Goal: Find specific page/section: Find specific page/section

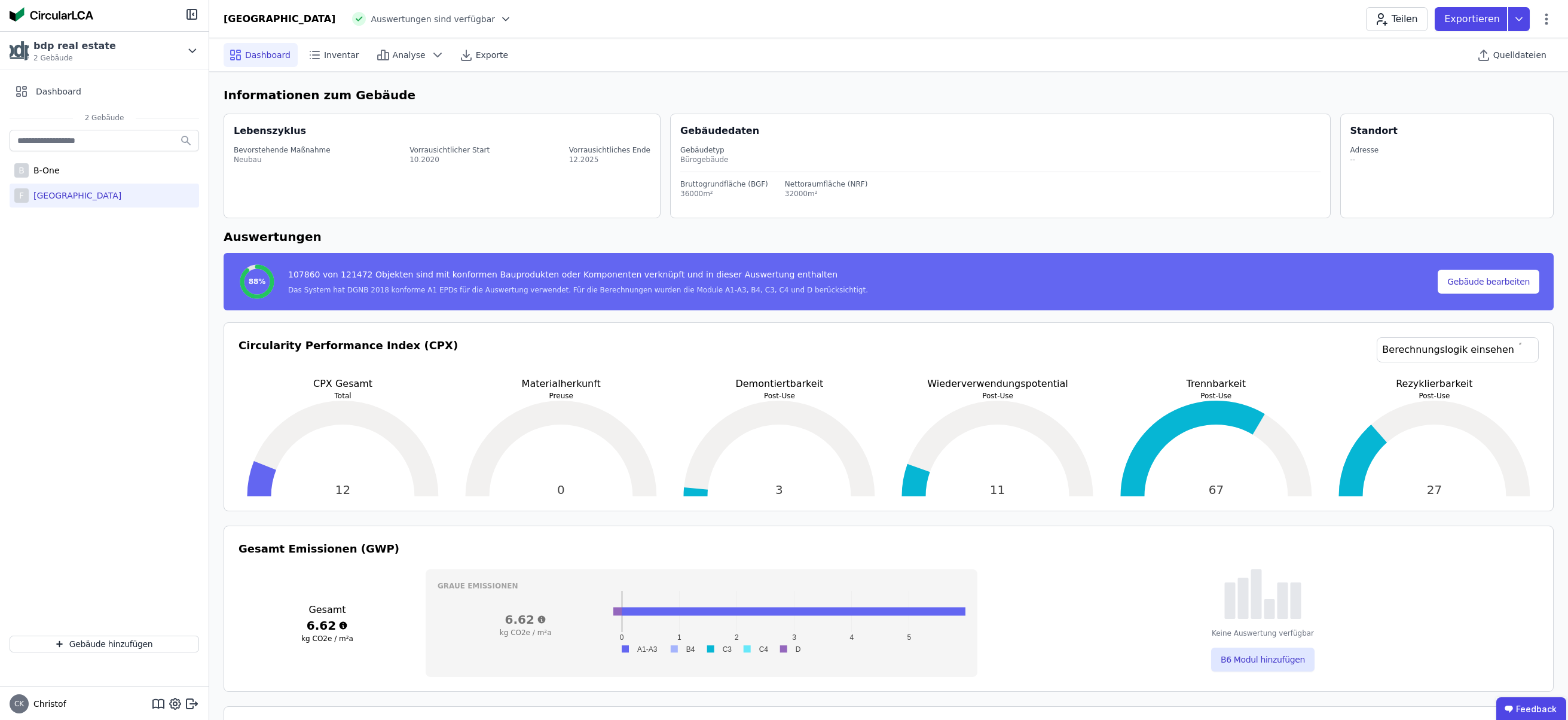
select select "*"
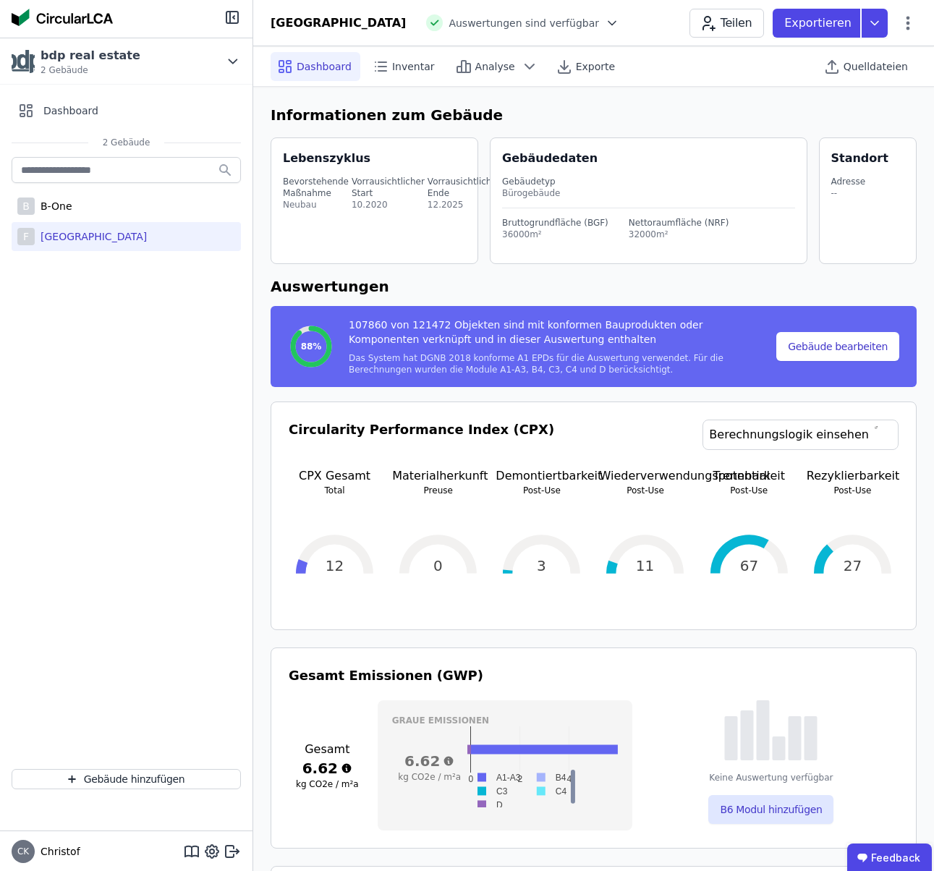
click at [65, 848] on span "Christof" at bounding box center [58, 851] width 46 height 14
click at [56, 855] on span "Christof" at bounding box center [58, 851] width 46 height 14
click at [25, 852] on span "CK" at bounding box center [23, 851] width 12 height 9
click at [910, 25] on icon at bounding box center [907, 22] width 17 height 17
click at [907, 21] on icon at bounding box center [909, 23] width 4 height 14
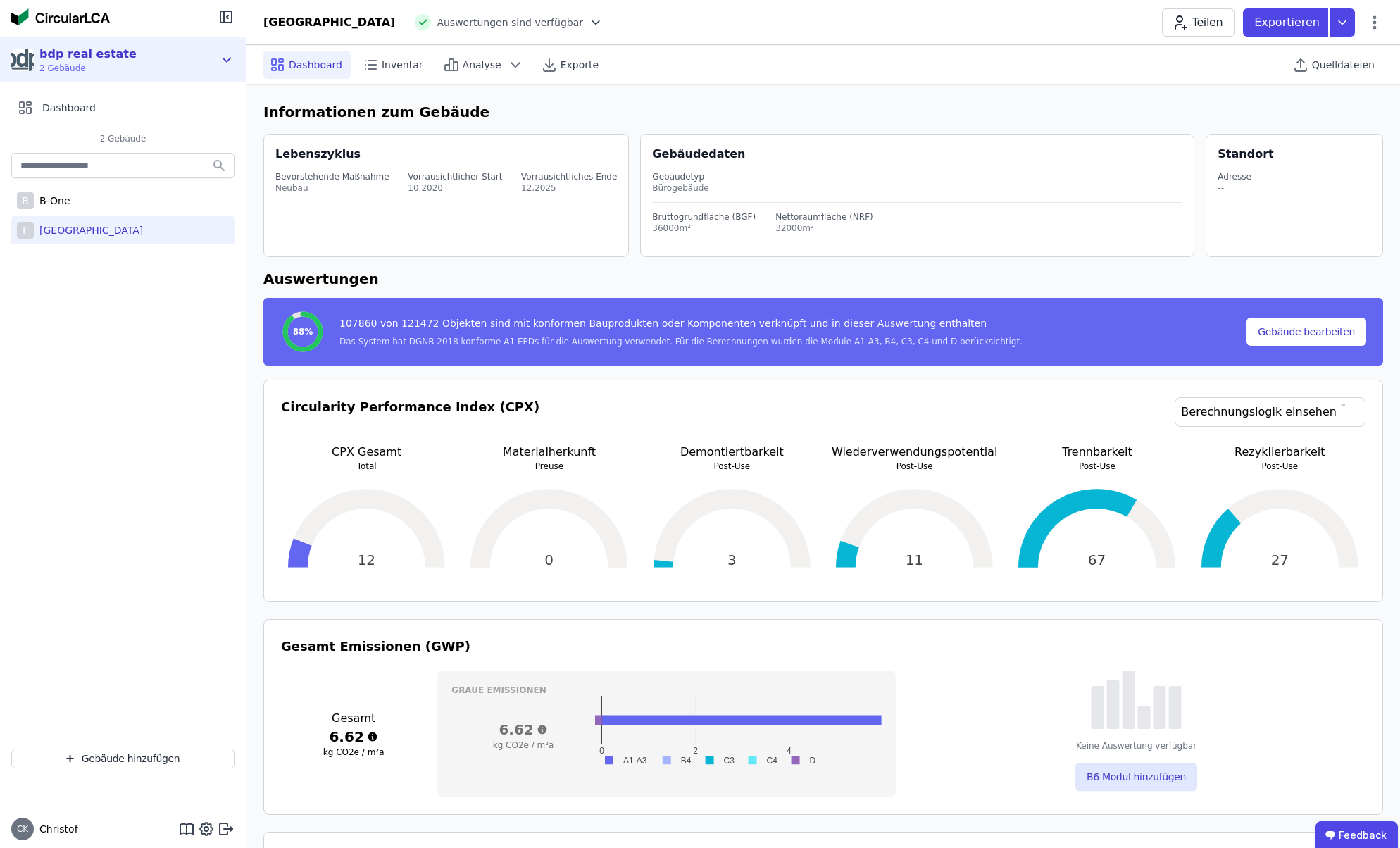
click at [102, 64] on span "2 Gebäude" at bounding box center [89, 68] width 97 height 12
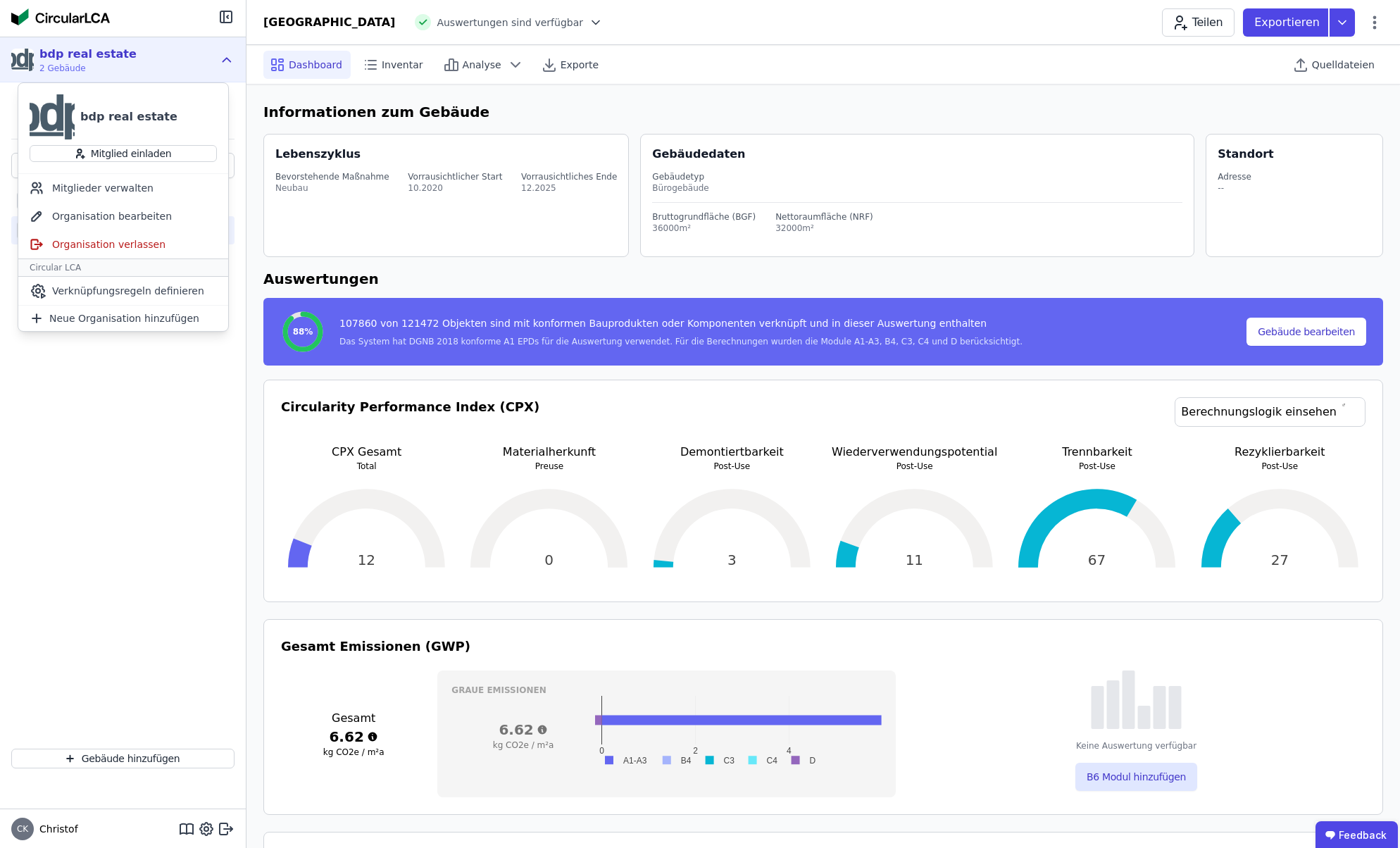
click at [102, 64] on span "2 Gebäude" at bounding box center [89, 68] width 97 height 12
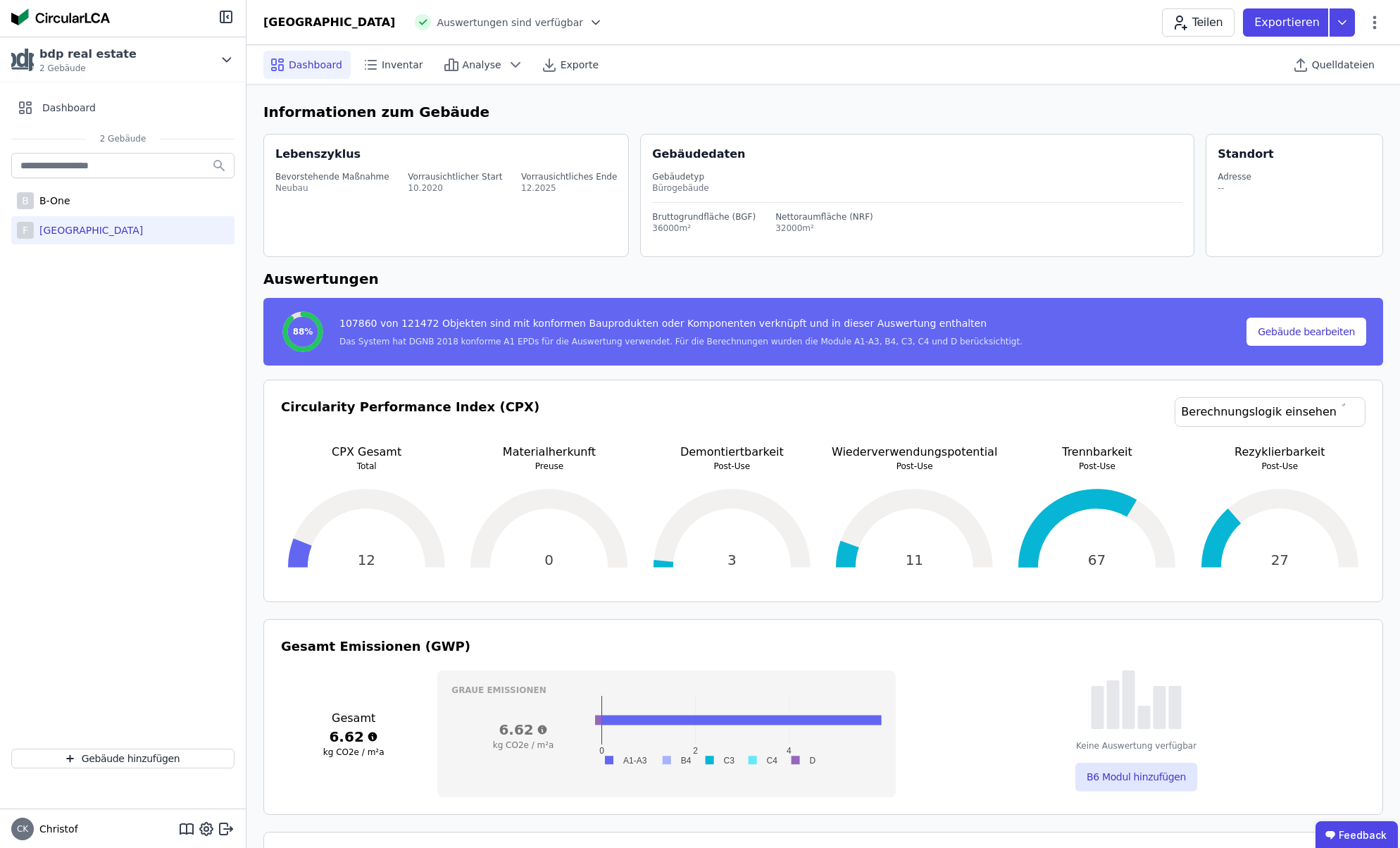
click at [82, 16] on img at bounding box center [60, 17] width 98 height 17
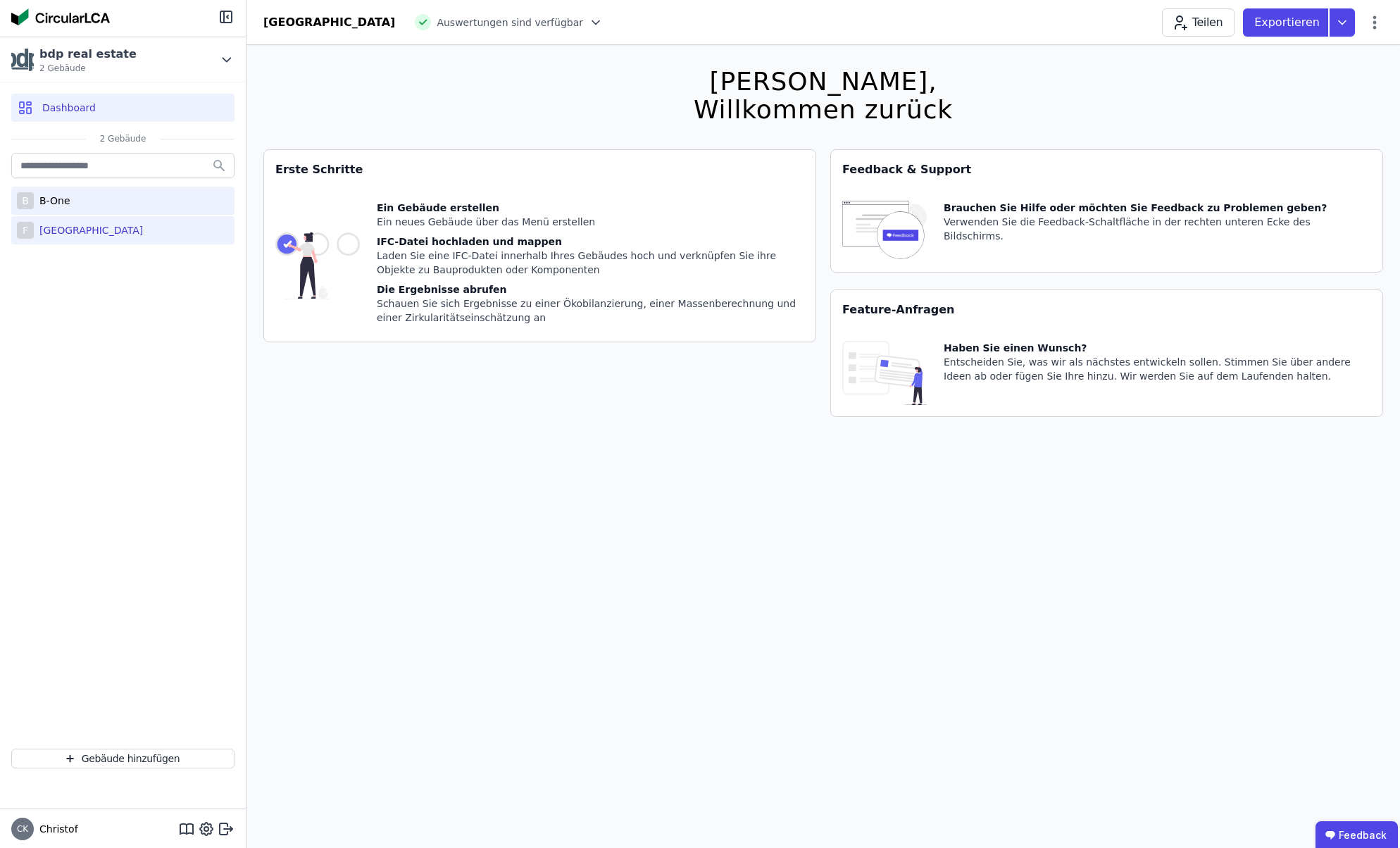
click at [57, 205] on div "B-One" at bounding box center [53, 201] width 37 height 14
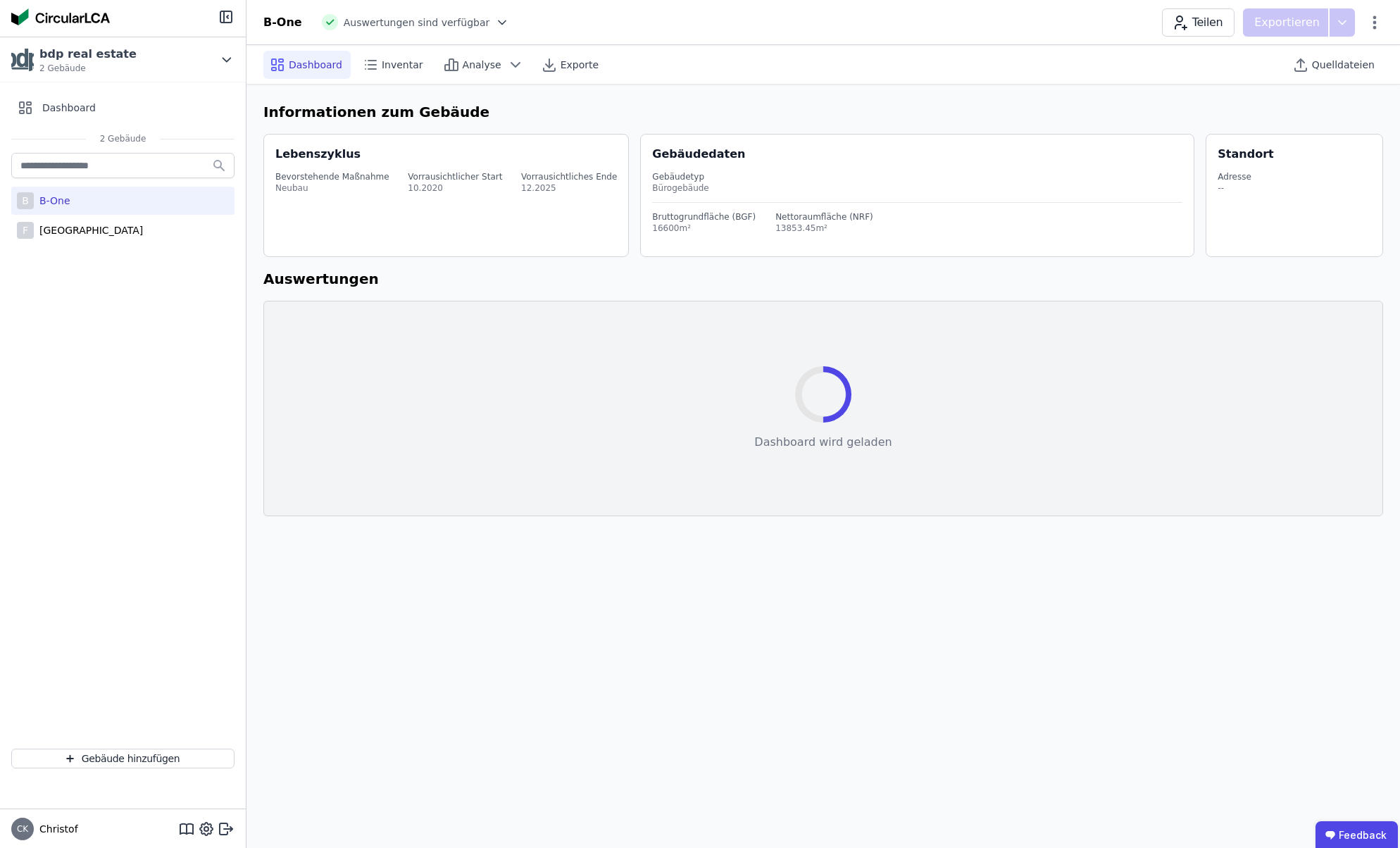
click at [24, 832] on span "CK" at bounding box center [22, 829] width 12 height 9
drag, startPoint x: 53, startPoint y: 831, endPoint x: 74, endPoint y: 832, distance: 21.0
click at [54, 831] on span "Christof" at bounding box center [56, 829] width 45 height 14
click at [56, 202] on div "B-One" at bounding box center [53, 201] width 37 height 14
select select "*"
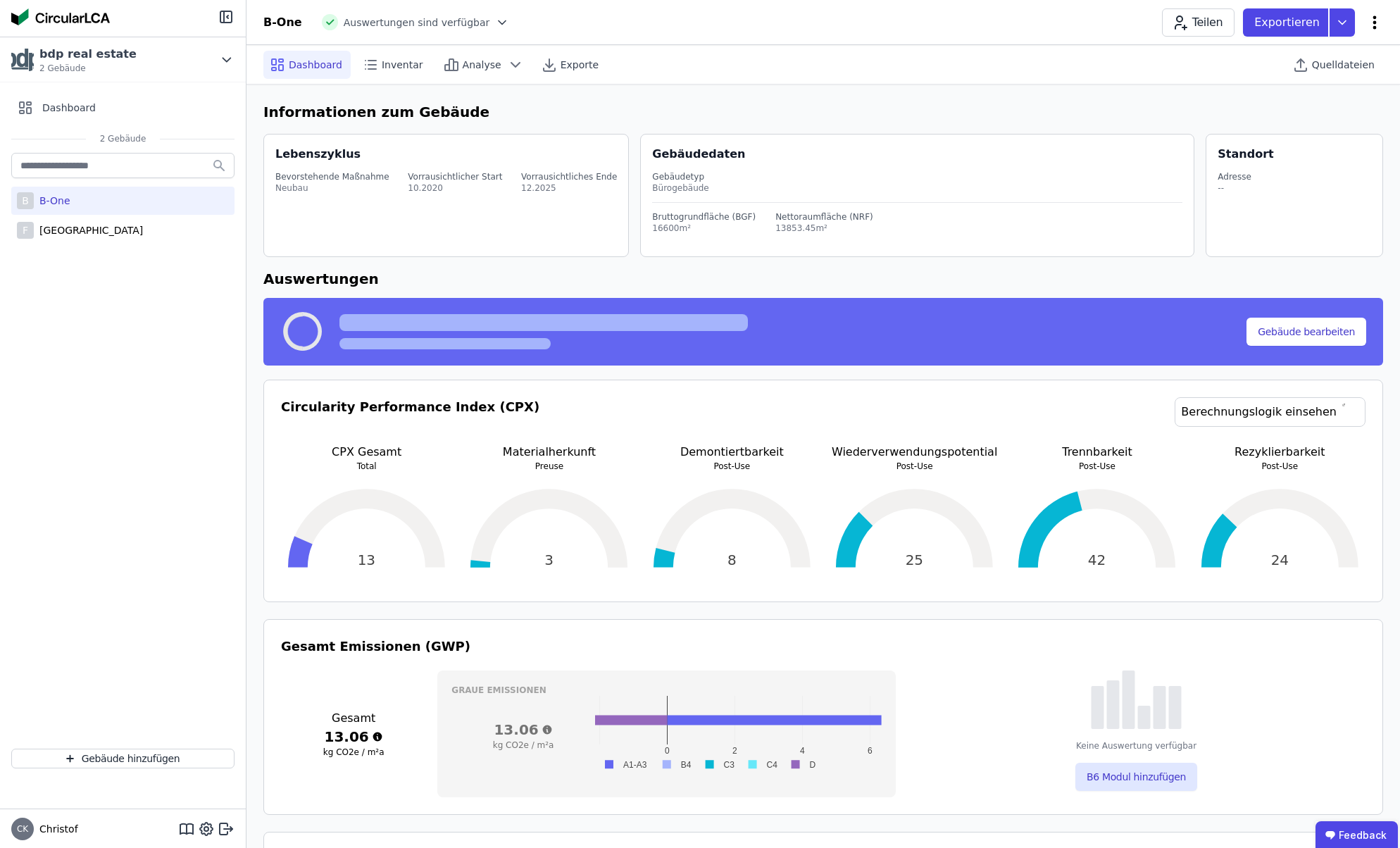
click at [1377, 23] on icon at bounding box center [1375, 21] width 17 height 17
click at [1342, 109] on span "Energie im Betrieb (B6)" at bounding box center [1314, 113] width 113 height 28
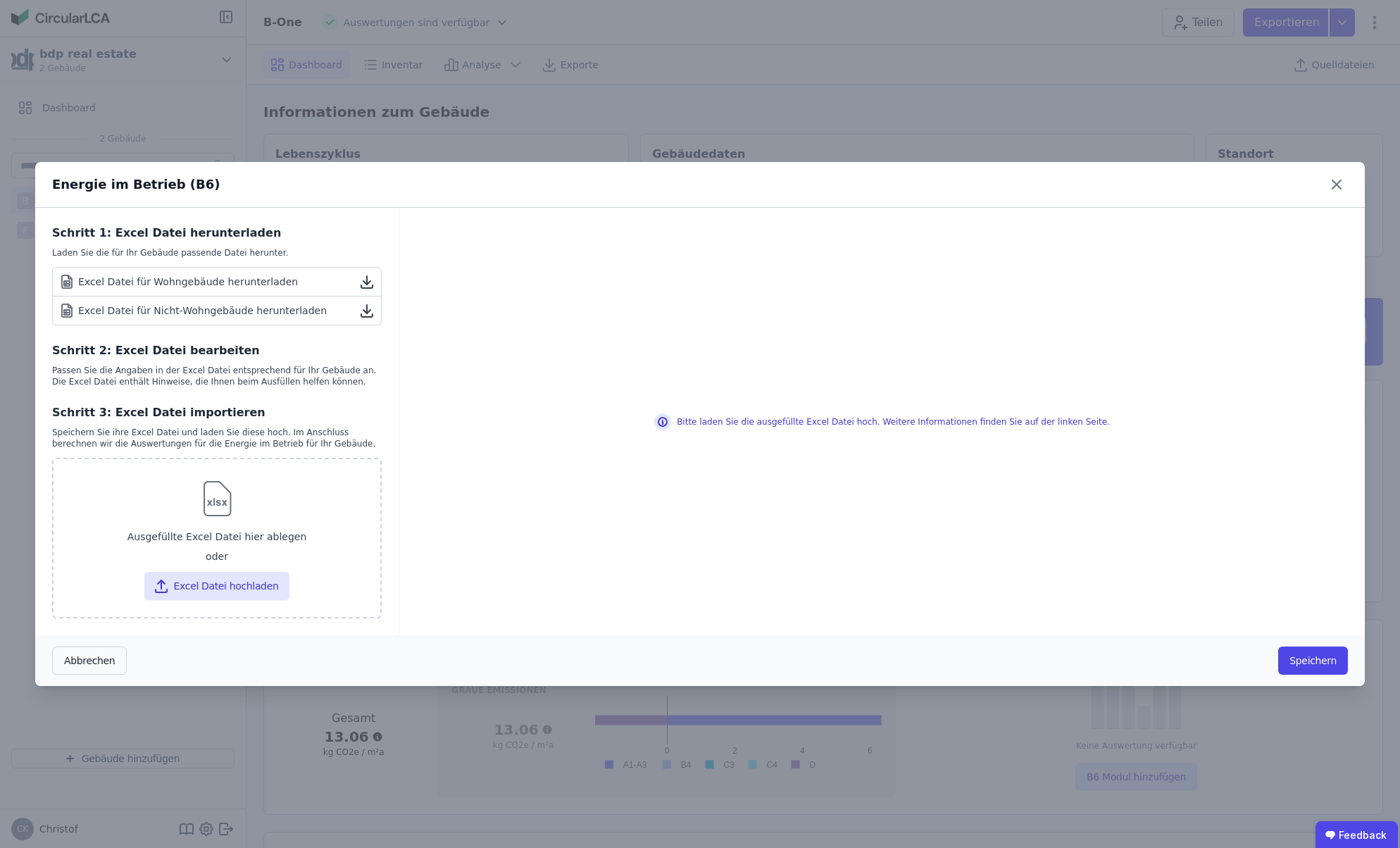
click at [101, 657] on button "Abbrechen" at bounding box center [90, 660] width 75 height 28
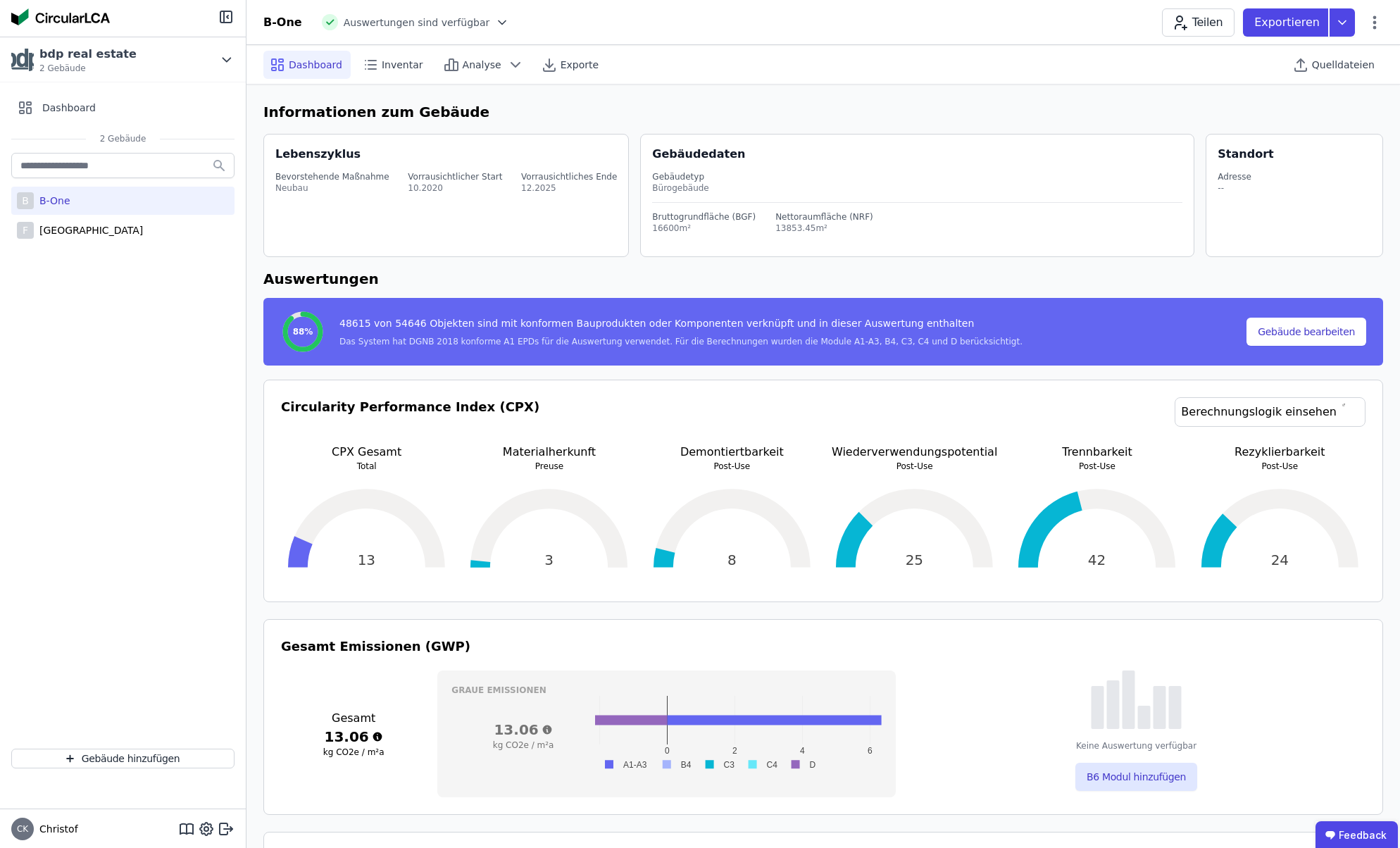
click at [498, 23] on icon at bounding box center [501, 22] width 7 height 4
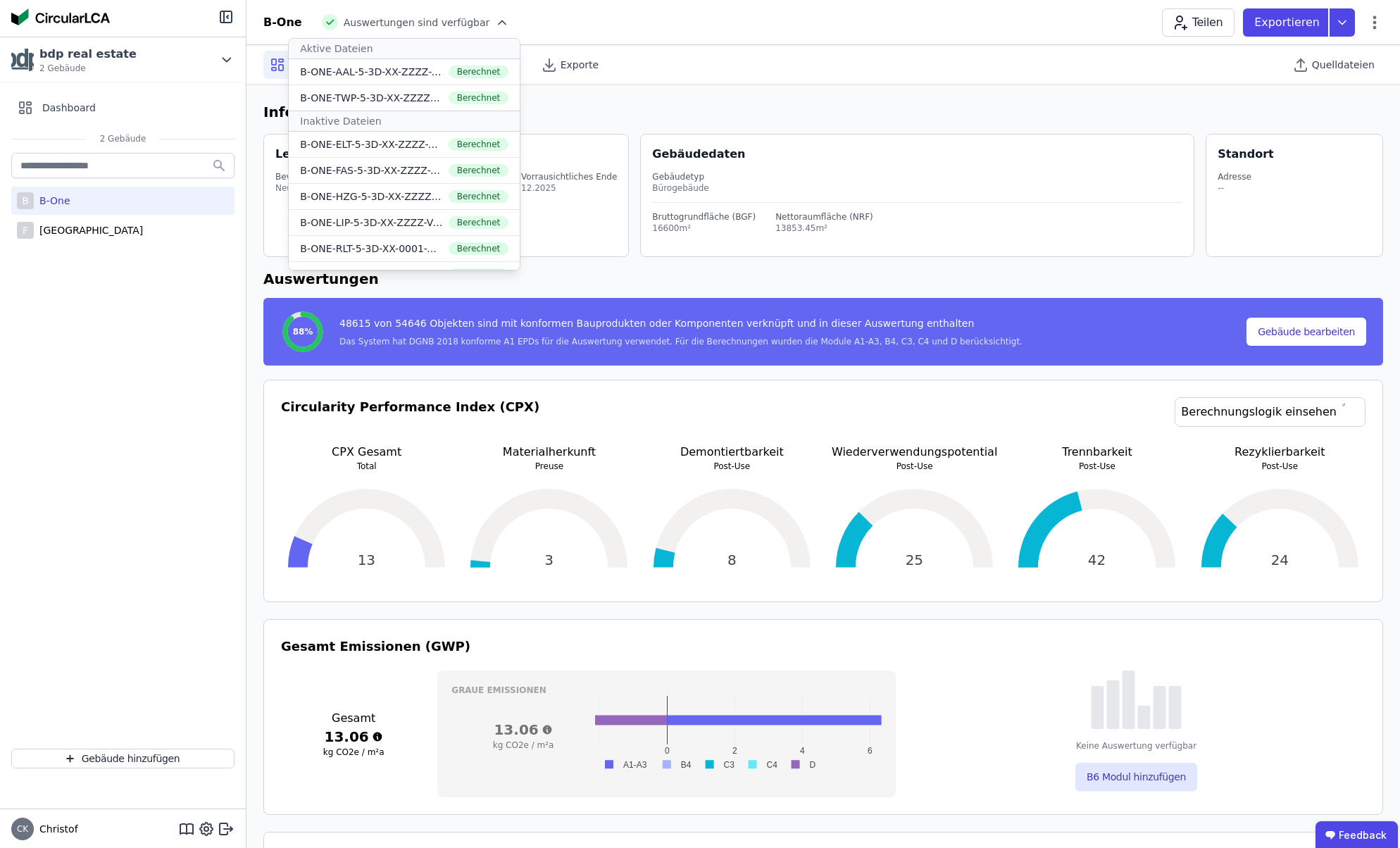
click at [496, 23] on icon at bounding box center [502, 22] width 14 height 14
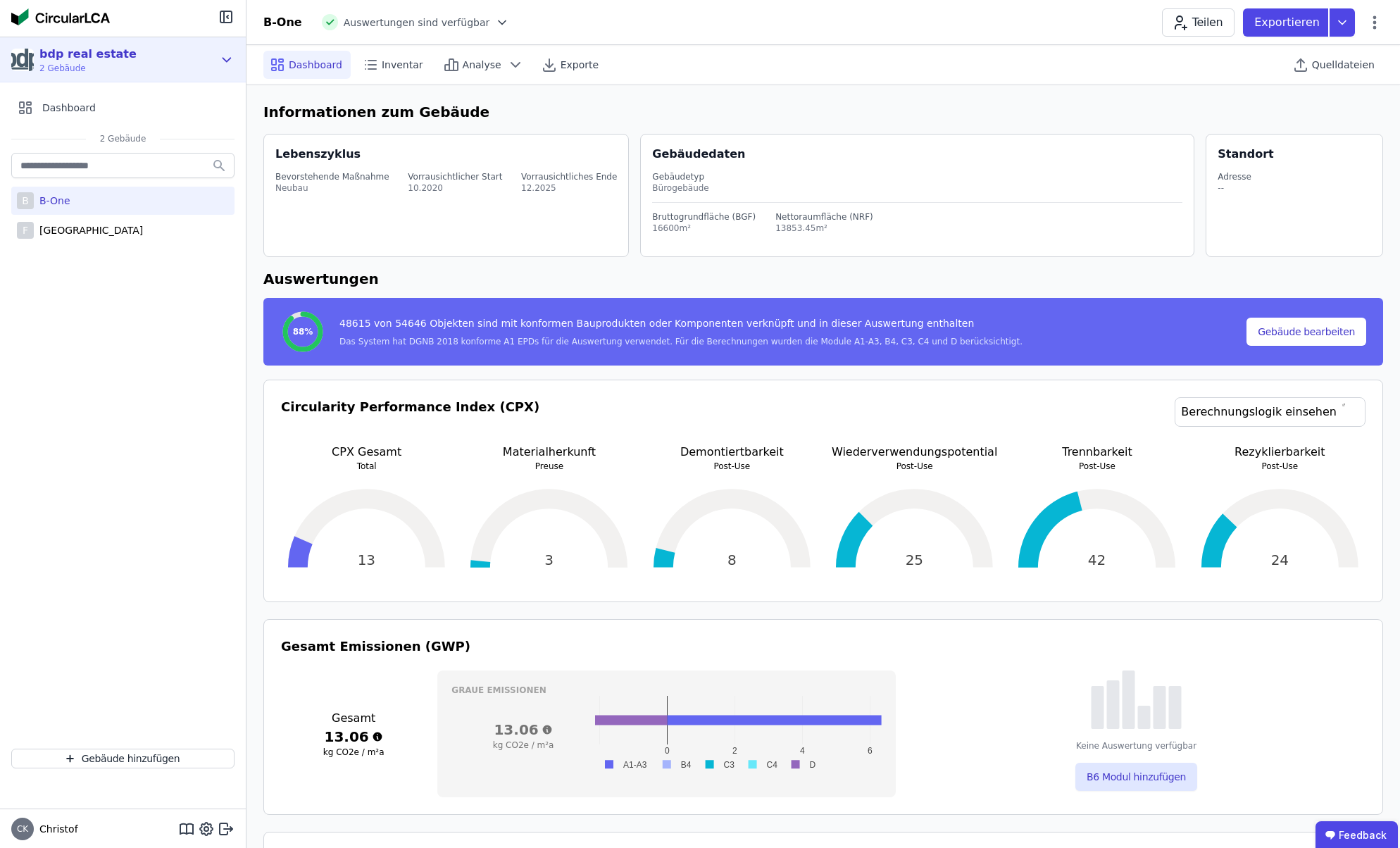
click at [225, 62] on icon at bounding box center [227, 59] width 16 height 17
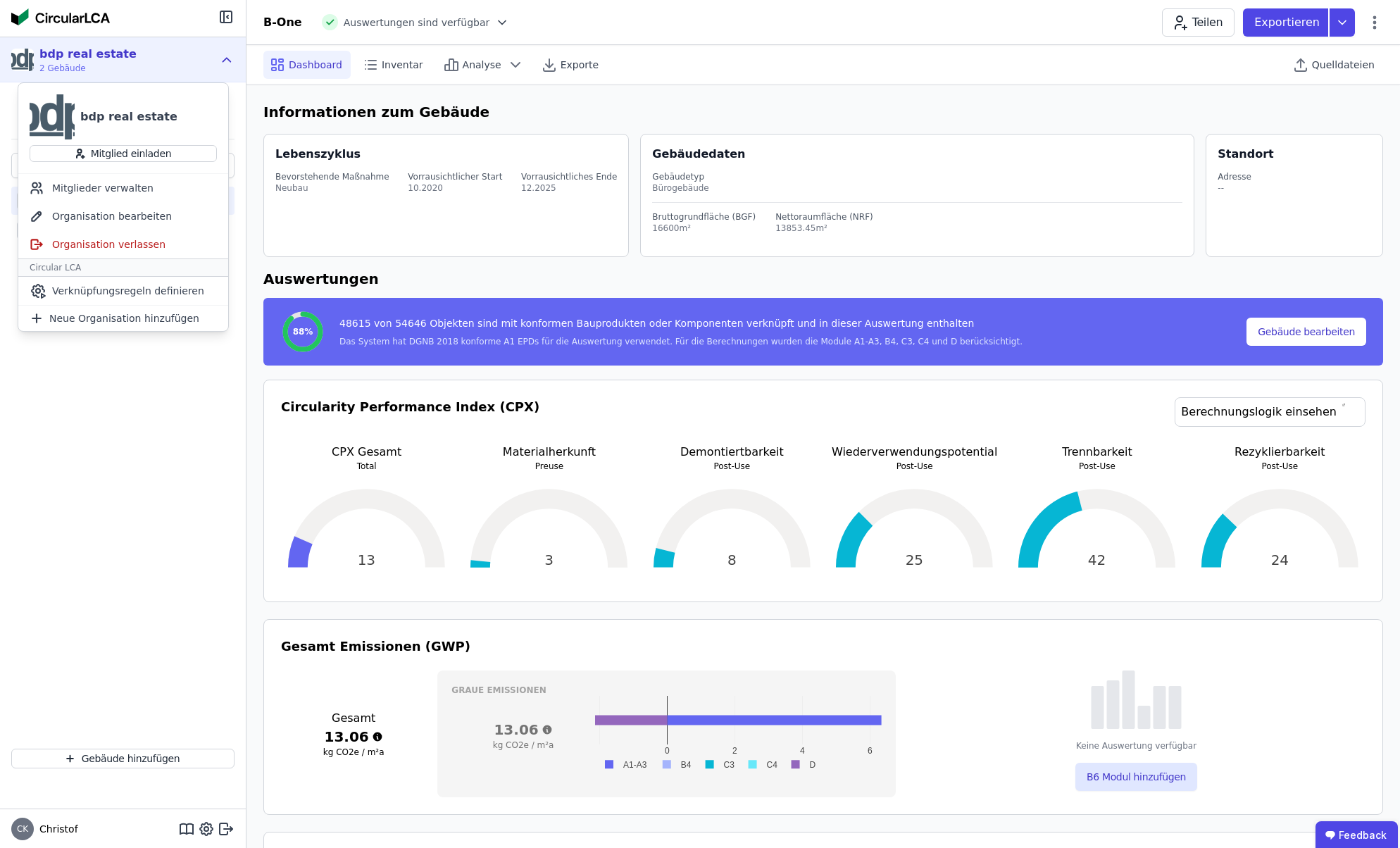
click at [225, 62] on icon at bounding box center [227, 59] width 16 height 17
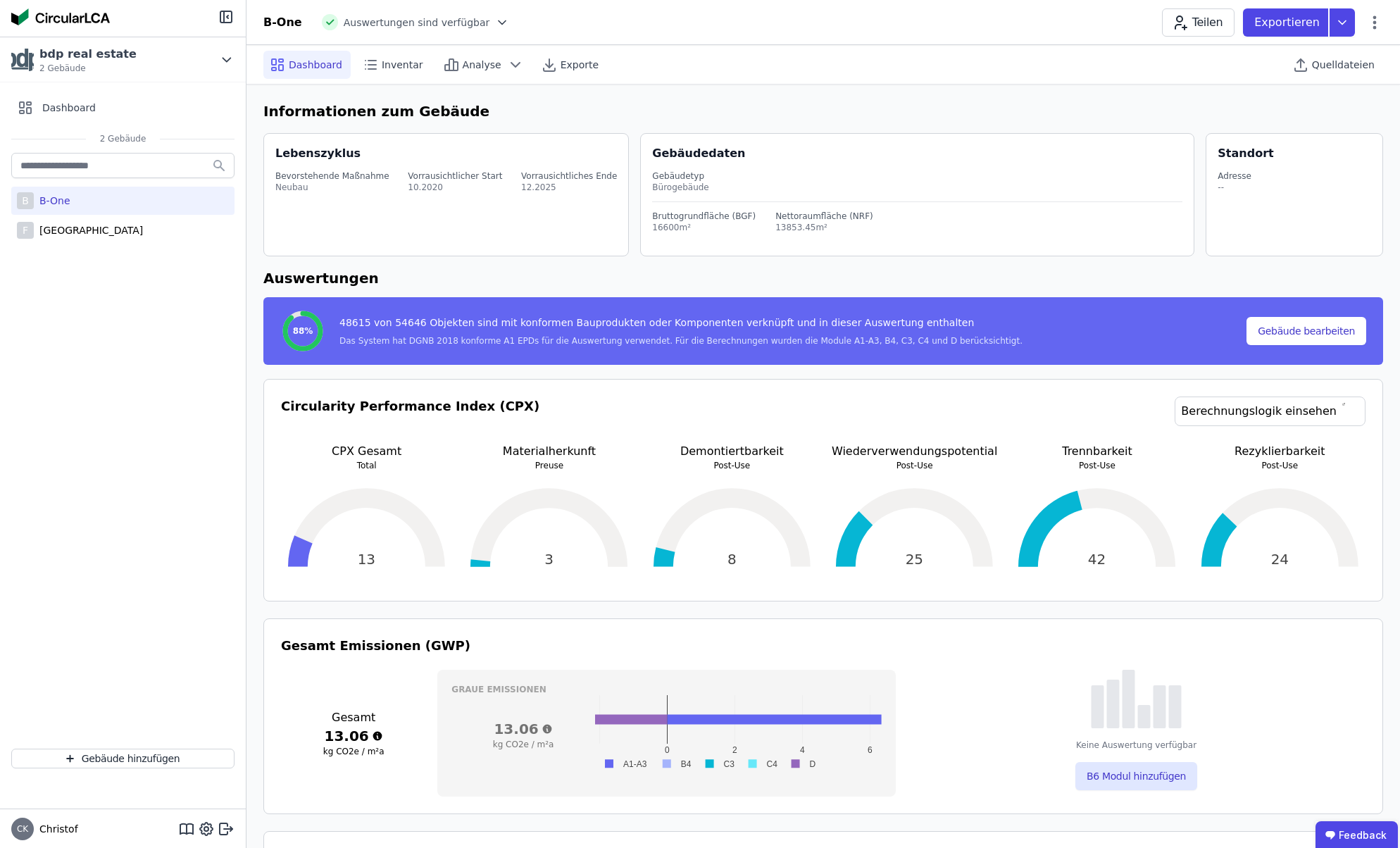
scroll to position [7, 0]
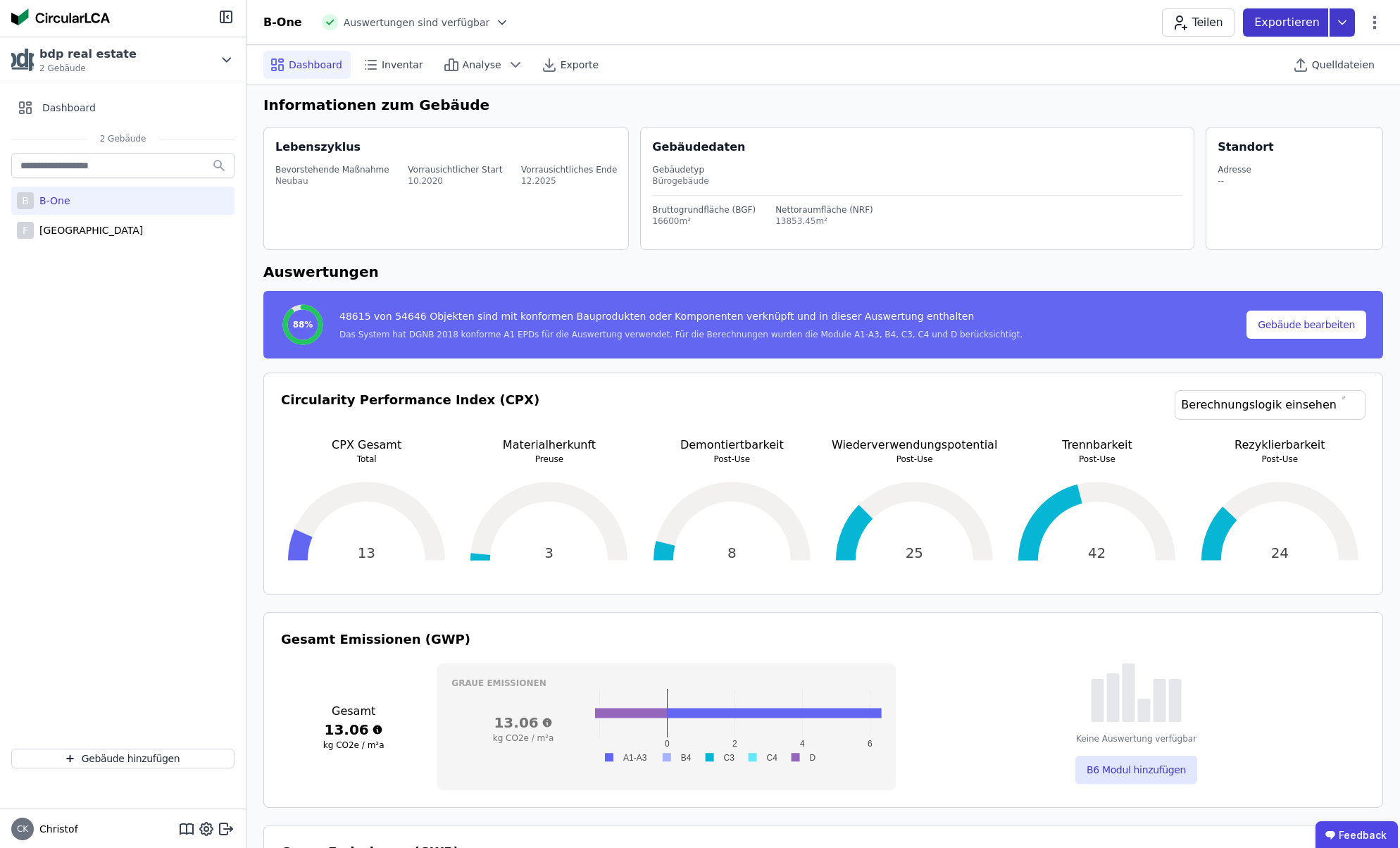
click at [1344, 24] on icon at bounding box center [1343, 22] width 25 height 28
click at [1378, 20] on icon at bounding box center [1375, 21] width 17 height 17
click at [1110, 106] on h6 "Informationen zum Gebäude" at bounding box center [824, 106] width 1120 height 21
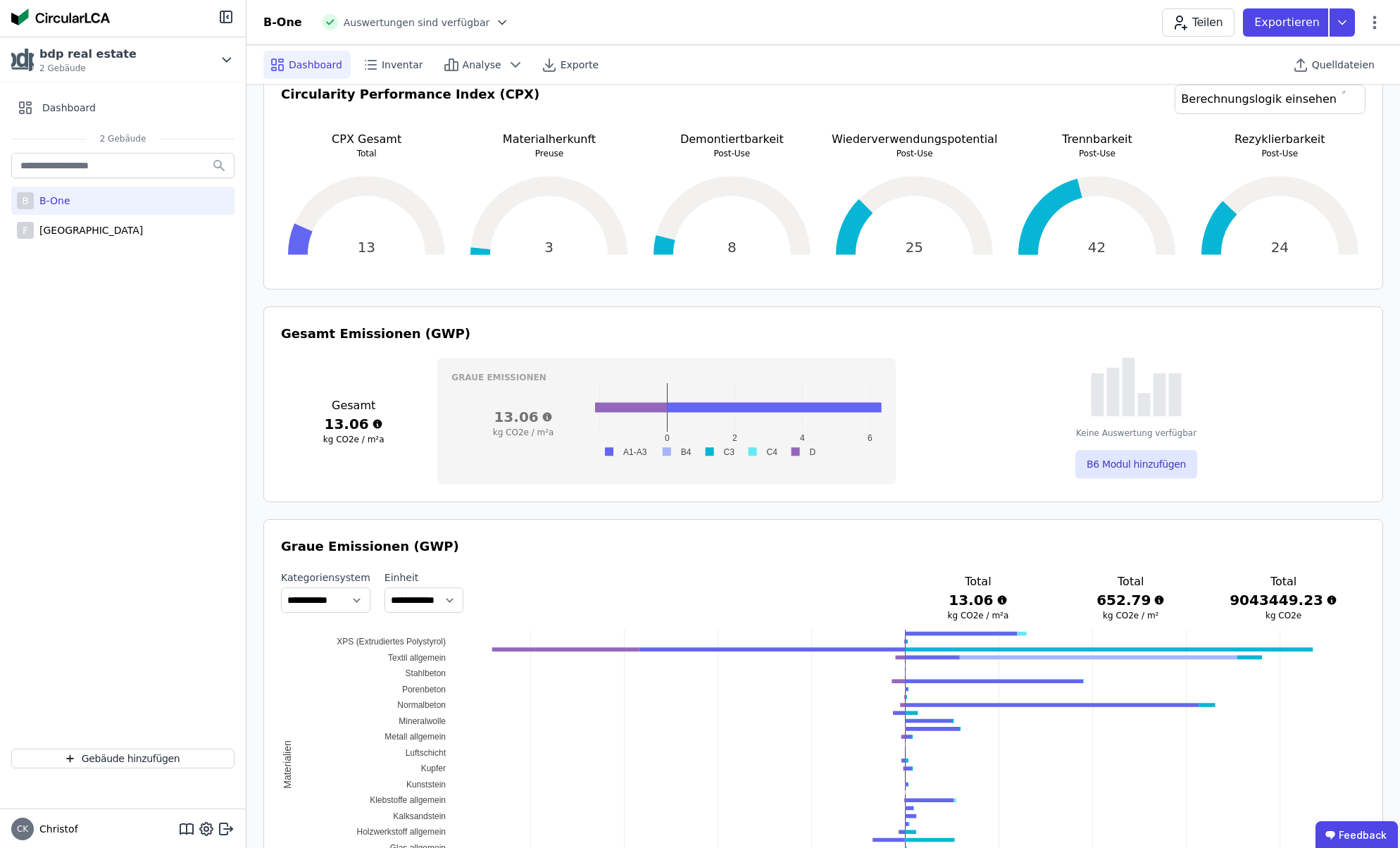
scroll to position [317, 0]
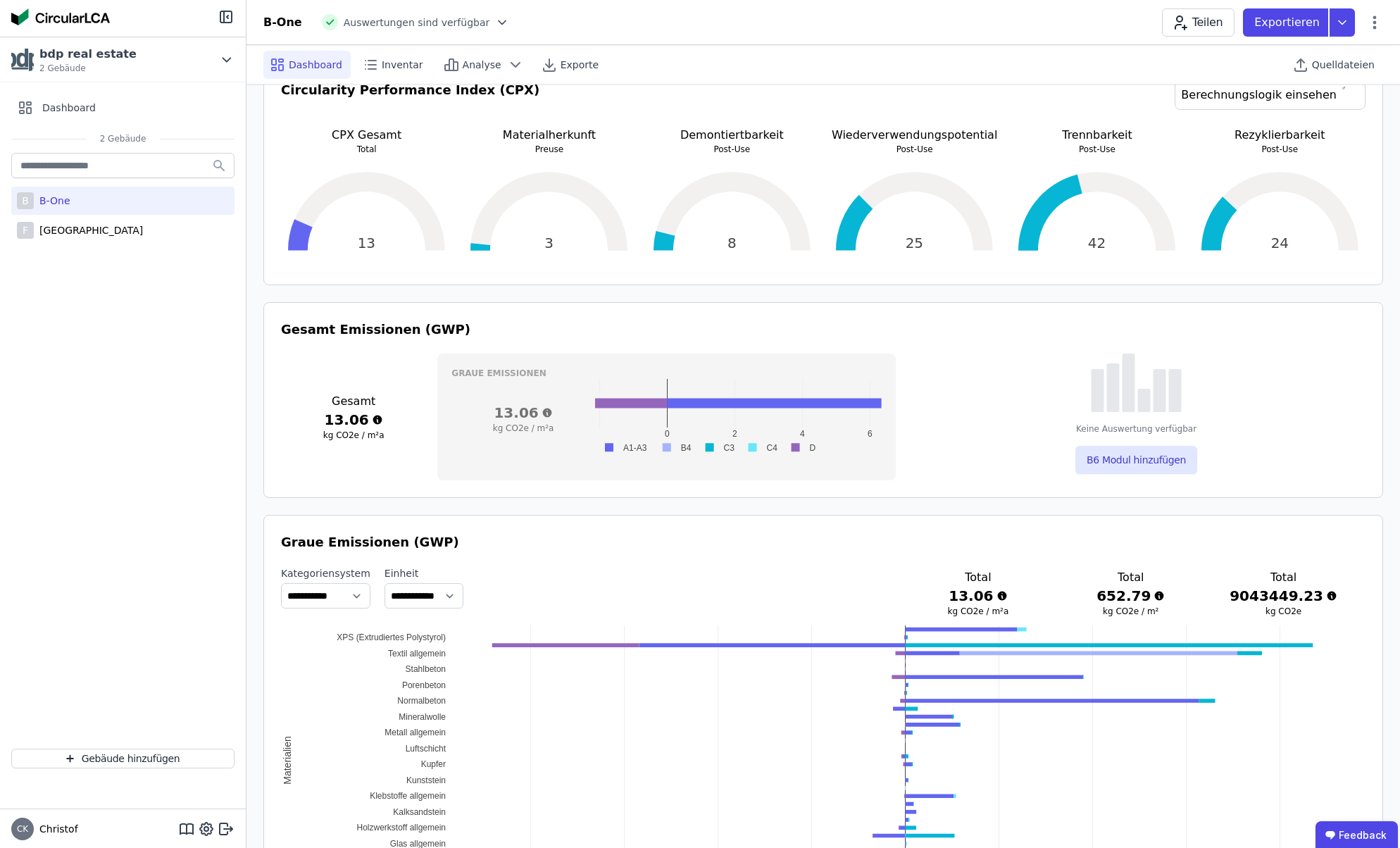
click at [181, 548] on div "B B-One F Friedrichspark" at bounding box center [123, 443] width 246 height 587
click at [226, 829] on icon at bounding box center [228, 828] width 9 height 2
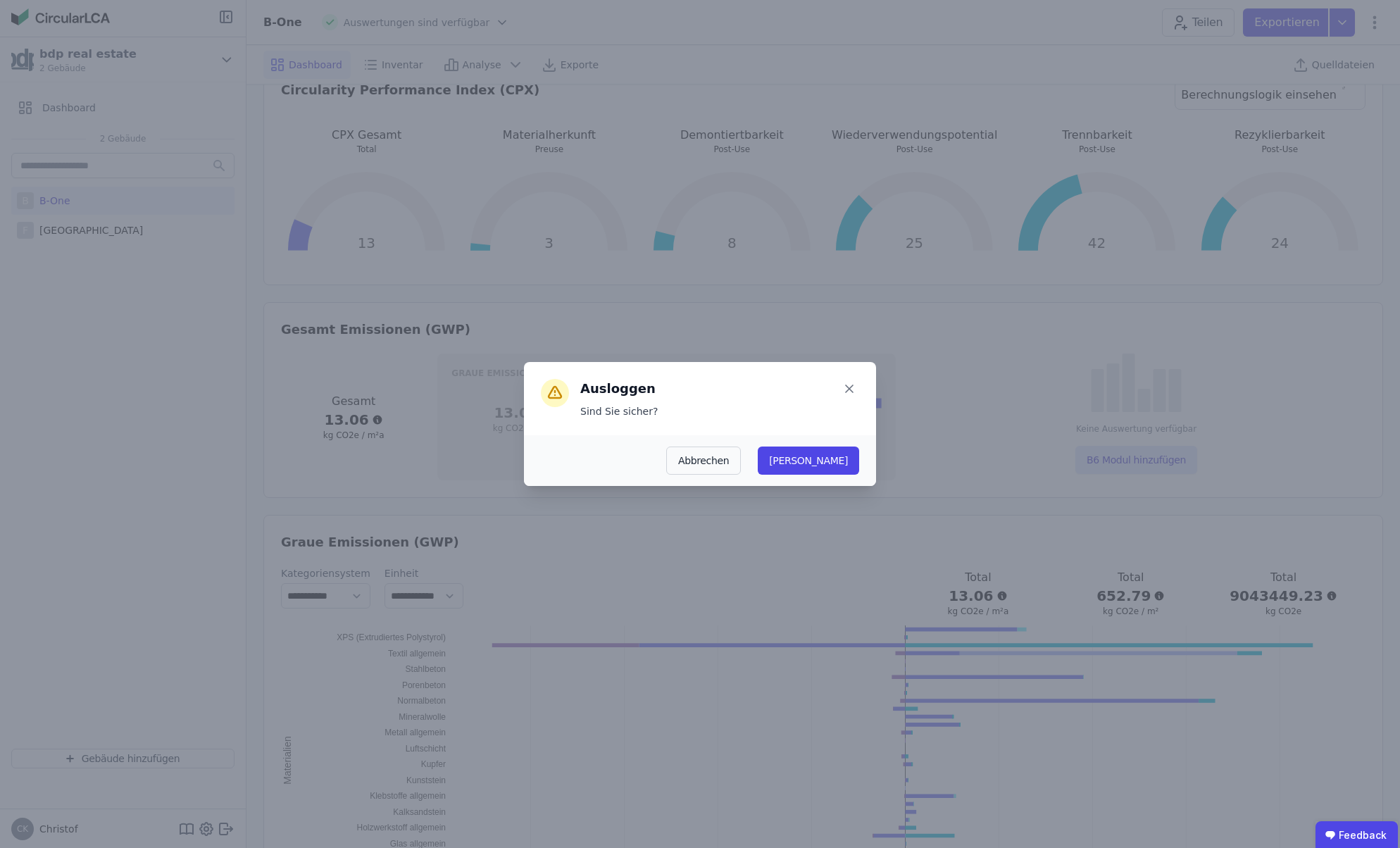
click at [839, 462] on button "[PERSON_NAME]" at bounding box center [808, 461] width 101 height 28
